Goal: Task Accomplishment & Management: Manage account settings

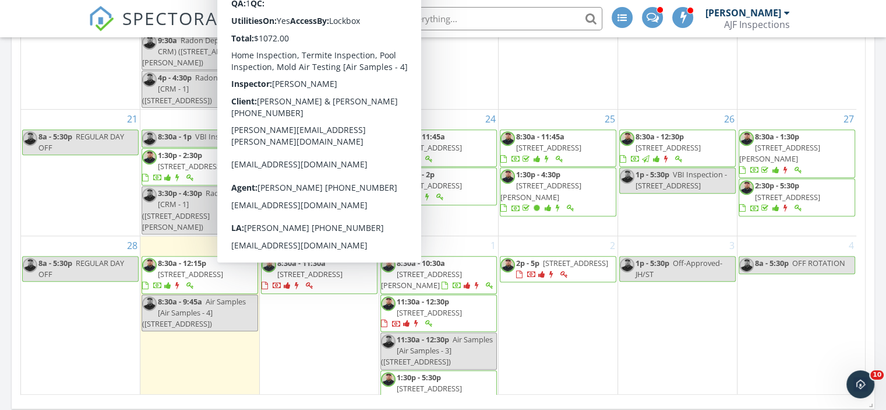
scroll to position [758, 0]
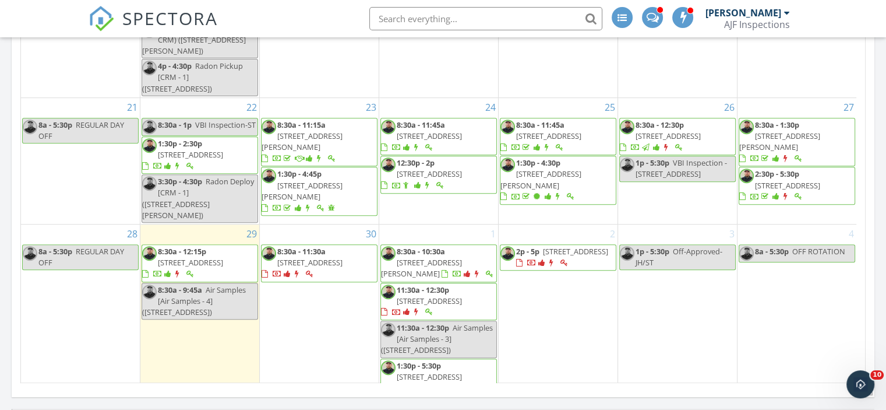
click at [319, 323] on div "30 8:30a - 11:30a 10701 W Mountain View Road , Sun City 85351" at bounding box center [319, 310] width 119 height 172
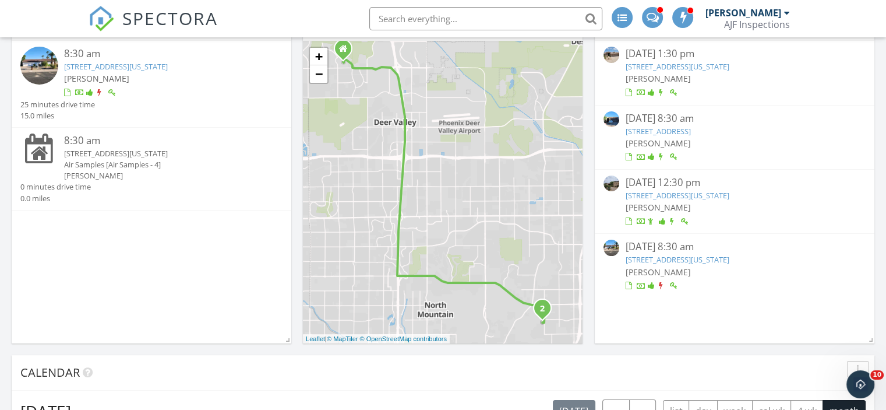
scroll to position [0, 0]
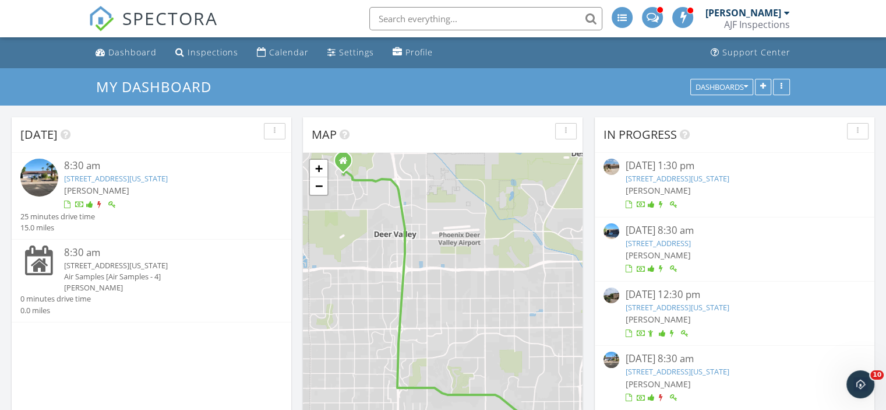
click at [97, 171] on div "8:30 am" at bounding box center [162, 166] width 197 height 15
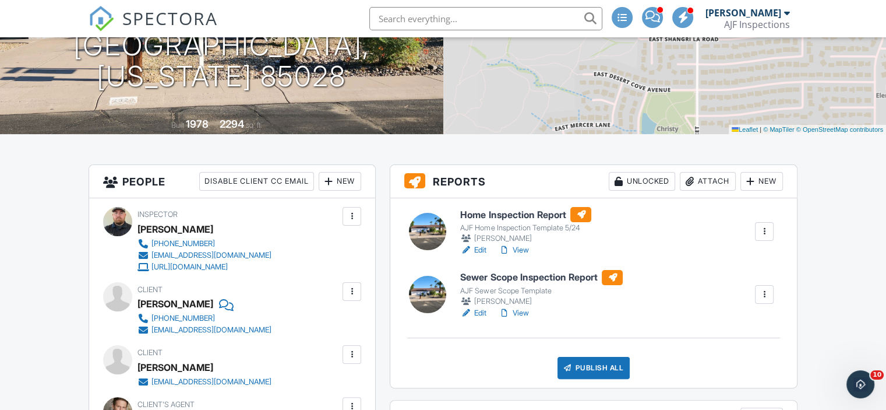
scroll to position [175, 0]
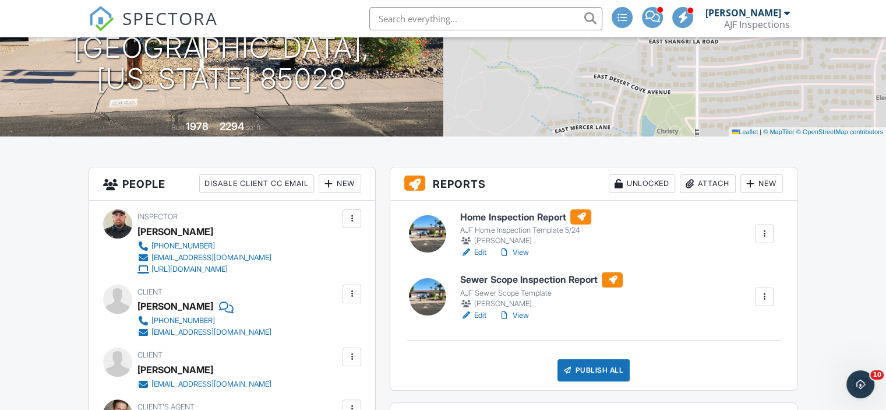
click at [524, 248] on link "View" at bounding box center [513, 253] width 30 height 12
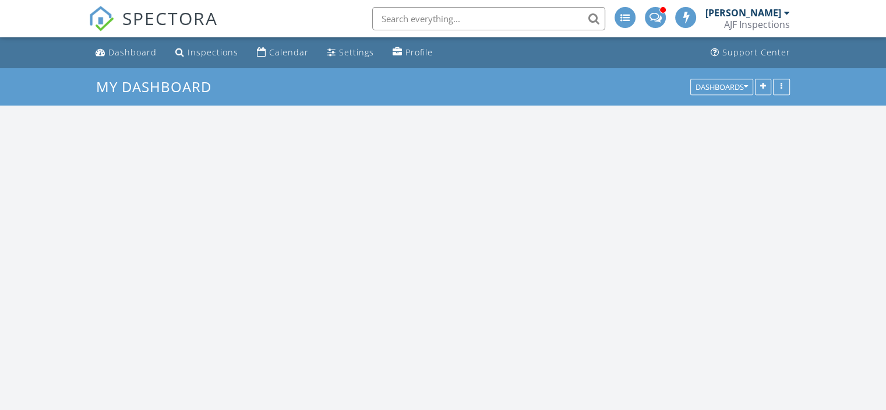
scroll to position [1079, 904]
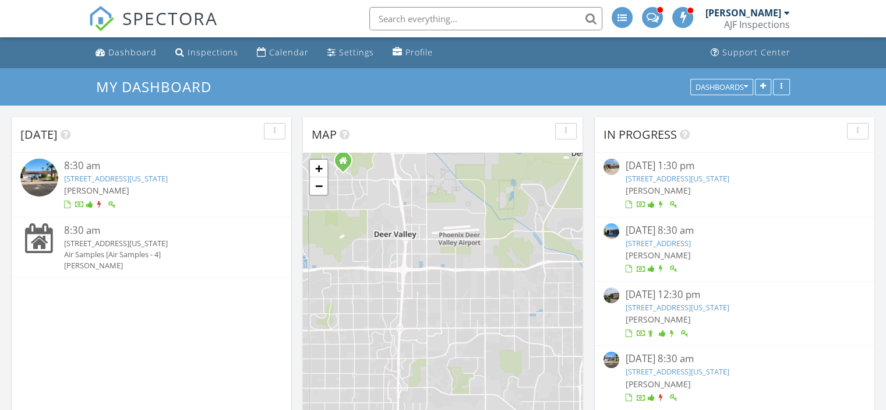
click at [131, 177] on link "[STREET_ADDRESS][US_STATE]" at bounding box center [116, 178] width 104 height 10
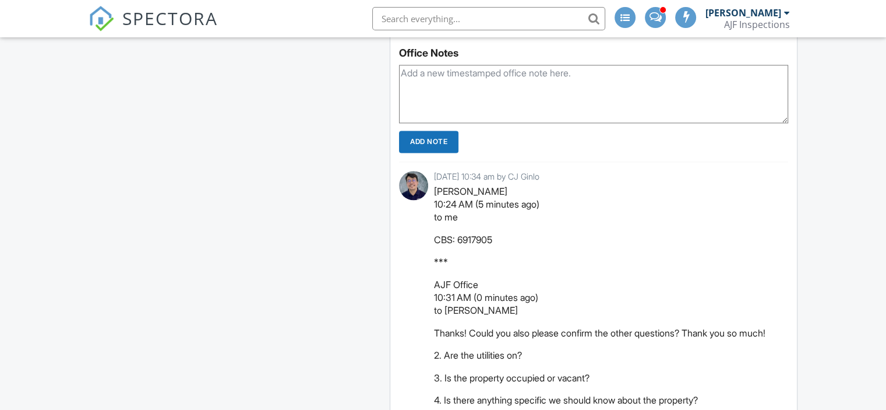
click at [483, 109] on textarea at bounding box center [593, 94] width 389 height 58
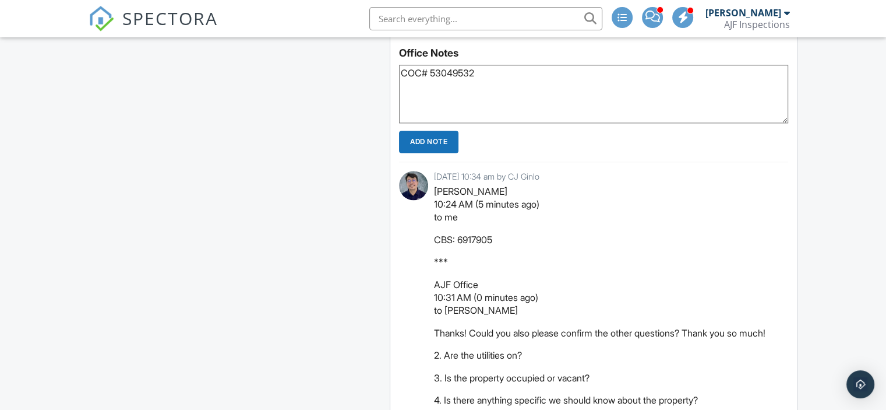
type textarea "COC# 53049532"
click at [418, 149] on input "Add Note" at bounding box center [428, 142] width 59 height 22
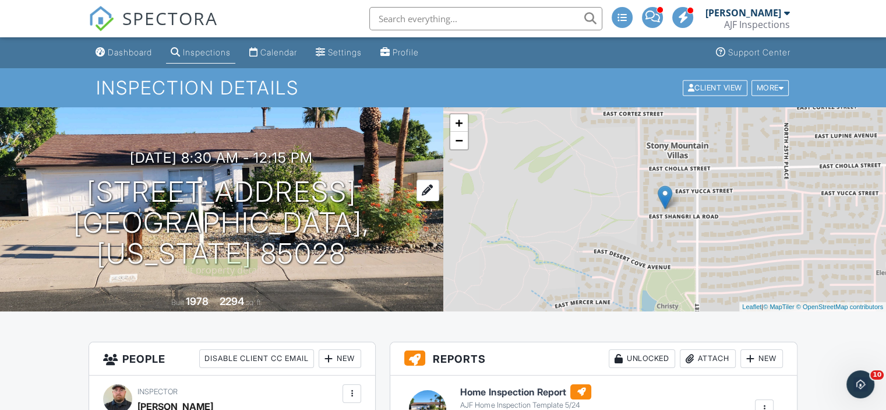
click at [224, 201] on h1 "2320 E Shangri La Road Phoenix, Arizona 85028" at bounding box center [222, 223] width 406 height 92
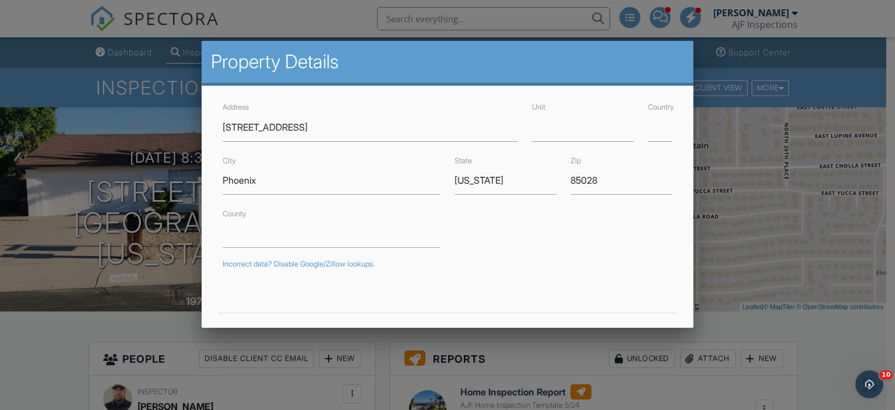
click at [43, 333] on div at bounding box center [447, 198] width 895 height 512
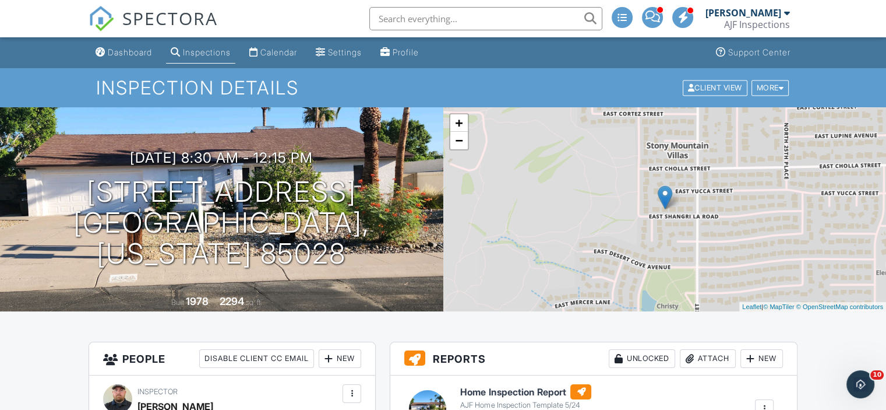
click at [718, 356] on div "Attach" at bounding box center [708, 358] width 56 height 19
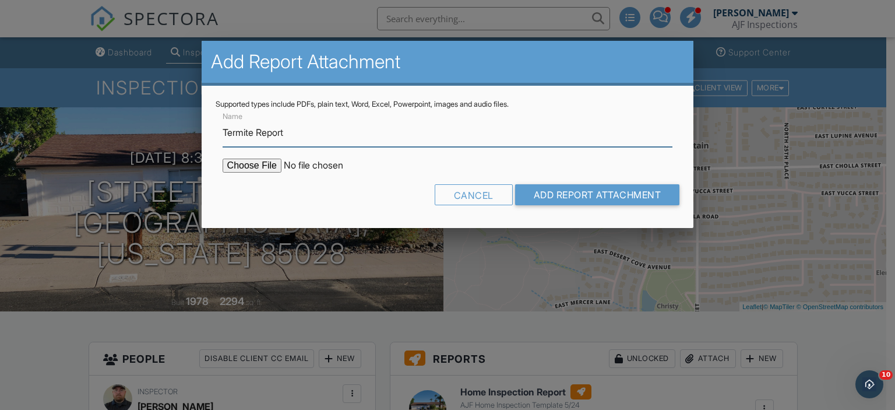
type input "Termite Report"
click at [248, 167] on input "file" at bounding box center [322, 166] width 198 height 14
type input "C:\fakepath\2320 E Shangri La Road WDIIR Report.pdf"
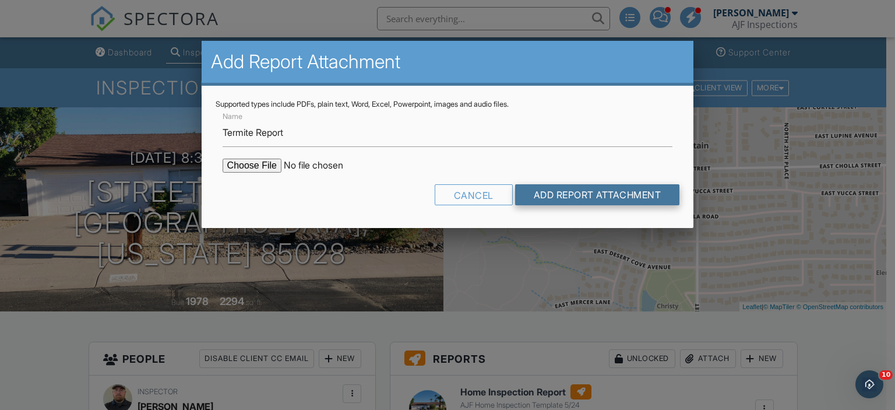
click at [585, 200] on input "Add Report Attachment" at bounding box center [597, 194] width 165 height 21
